Goal: Find specific page/section: Find specific page/section

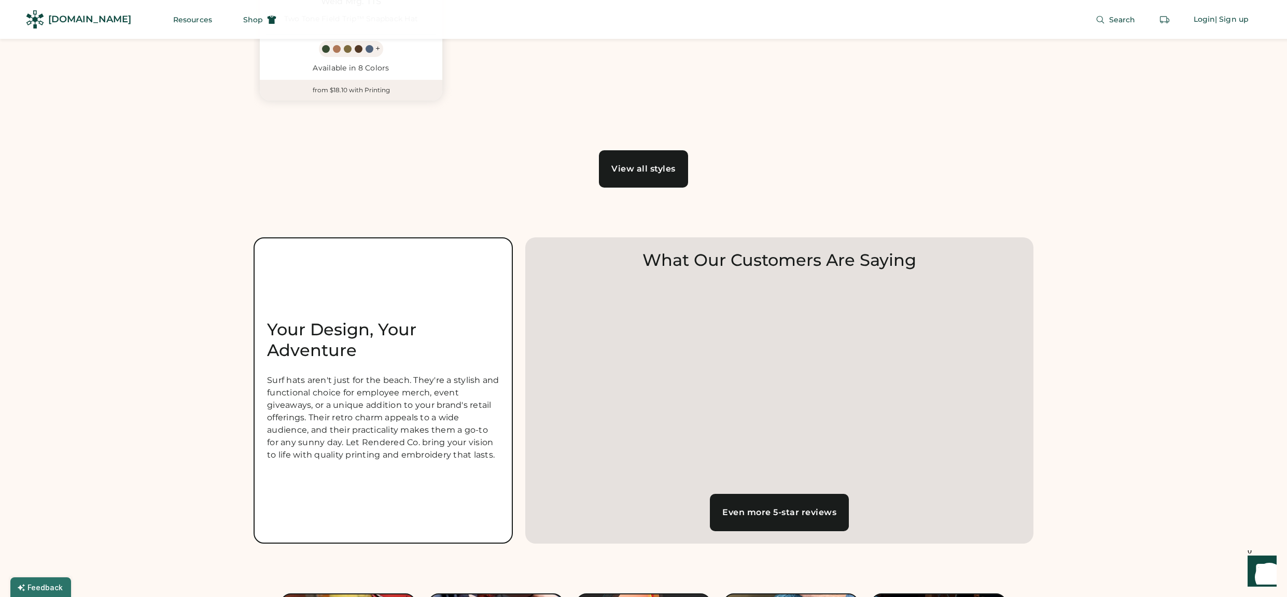
scroll to position [1159, 0]
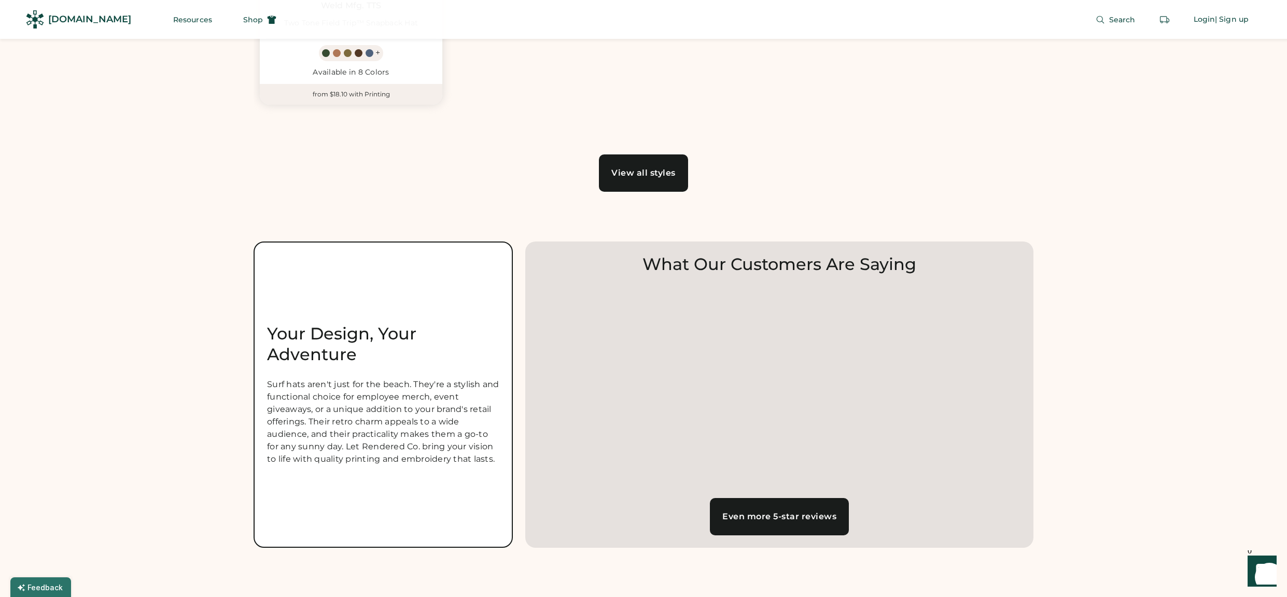
click at [647, 179] on link "View all styles" at bounding box center [643, 172] width 89 height 37
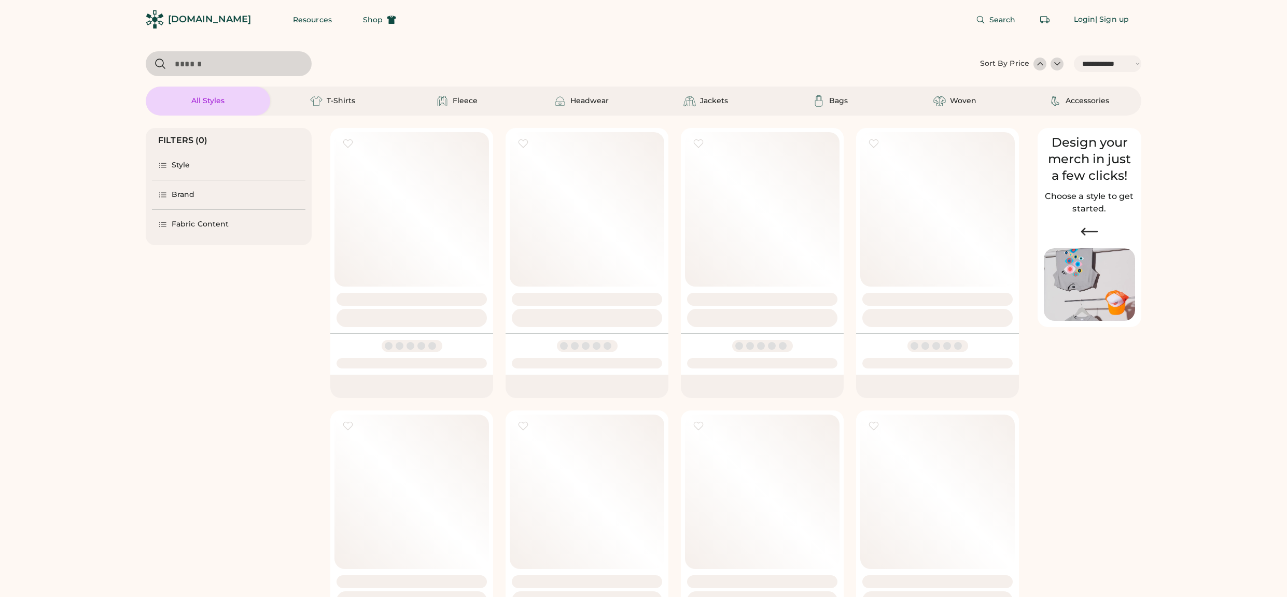
select select "*****"
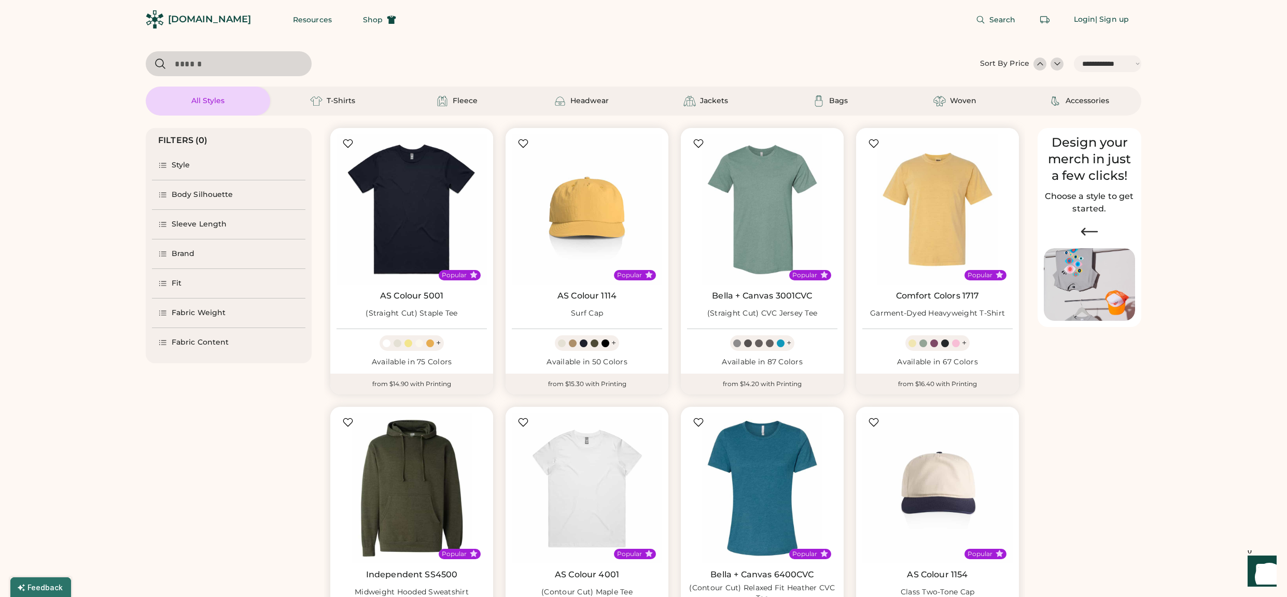
click at [184, 253] on div "Brand" at bounding box center [183, 254] width 23 height 10
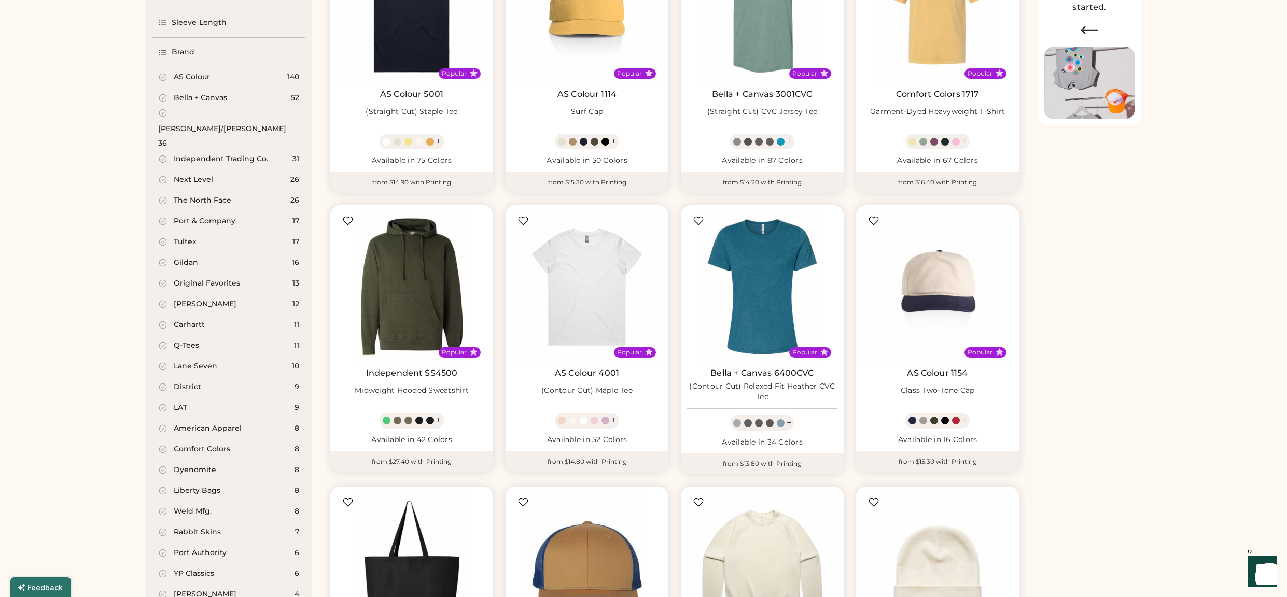
scroll to position [194, 0]
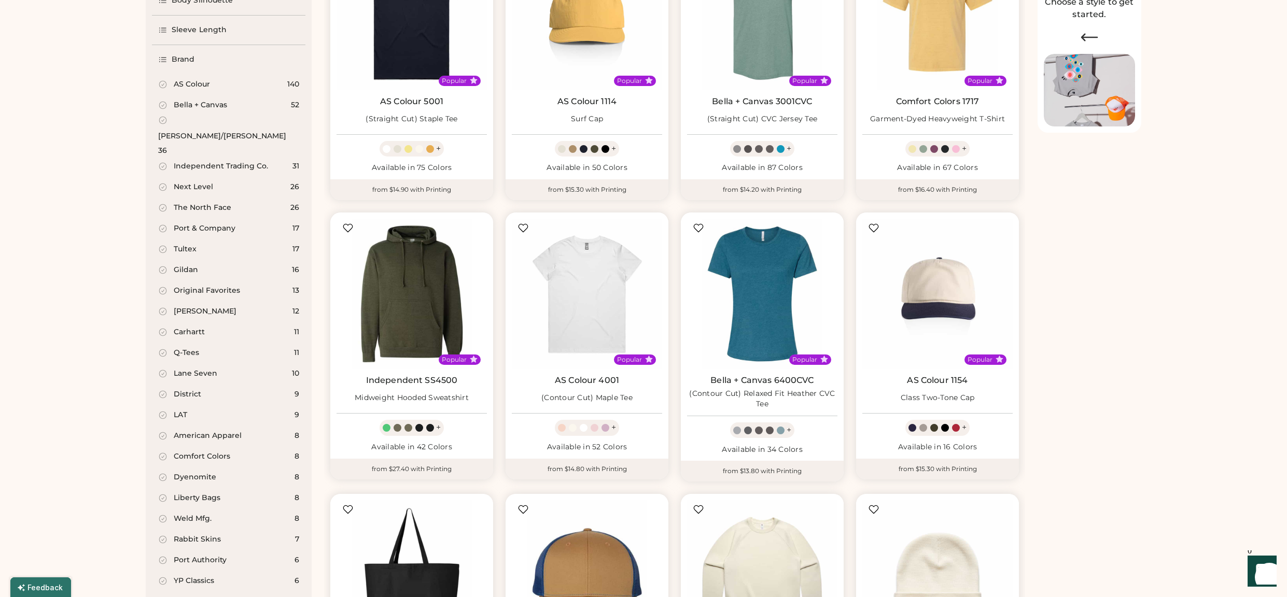
click at [198, 131] on div "[PERSON_NAME]/[PERSON_NAME]" at bounding box center [222, 136] width 128 height 10
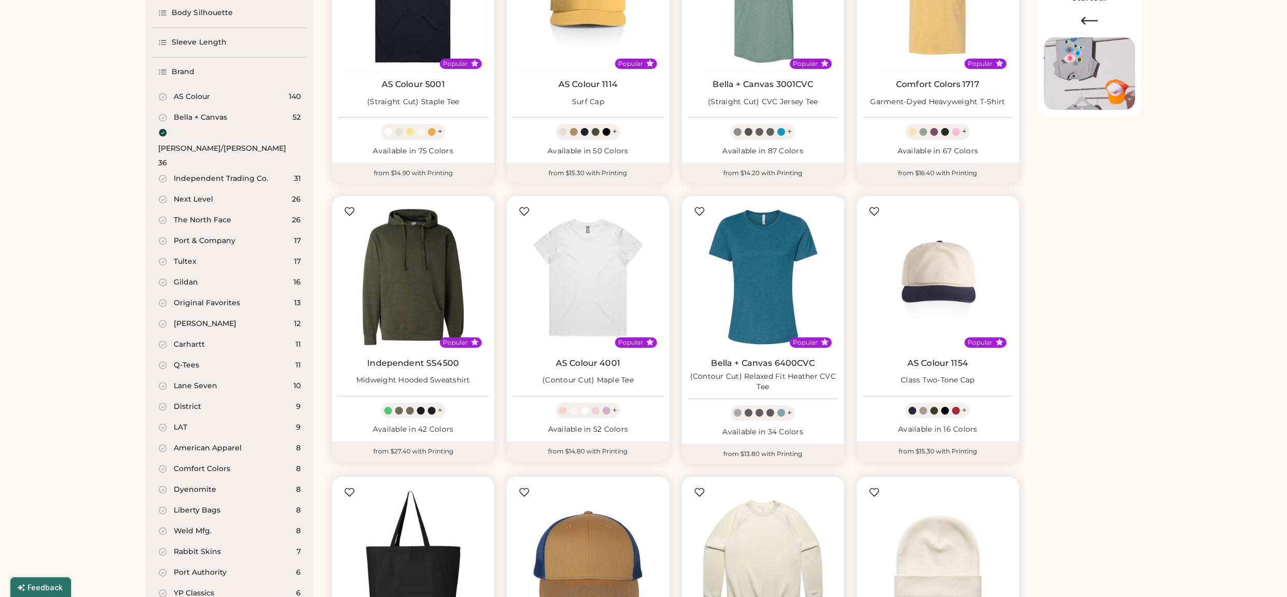
select select "*"
